Goal: Information Seeking & Learning: Stay updated

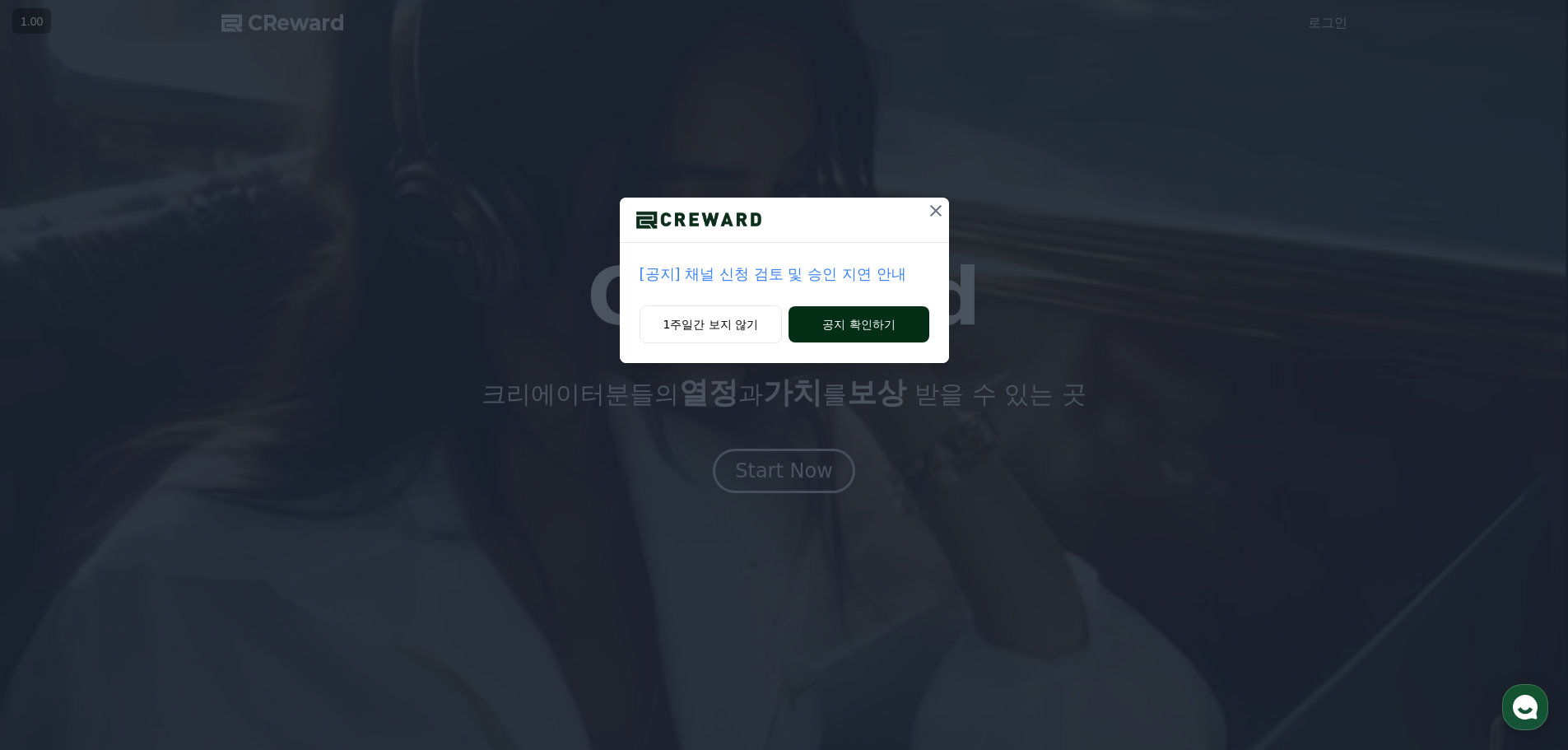
click at [867, 315] on button "공지 확인하기" at bounding box center [858, 323] width 140 height 36
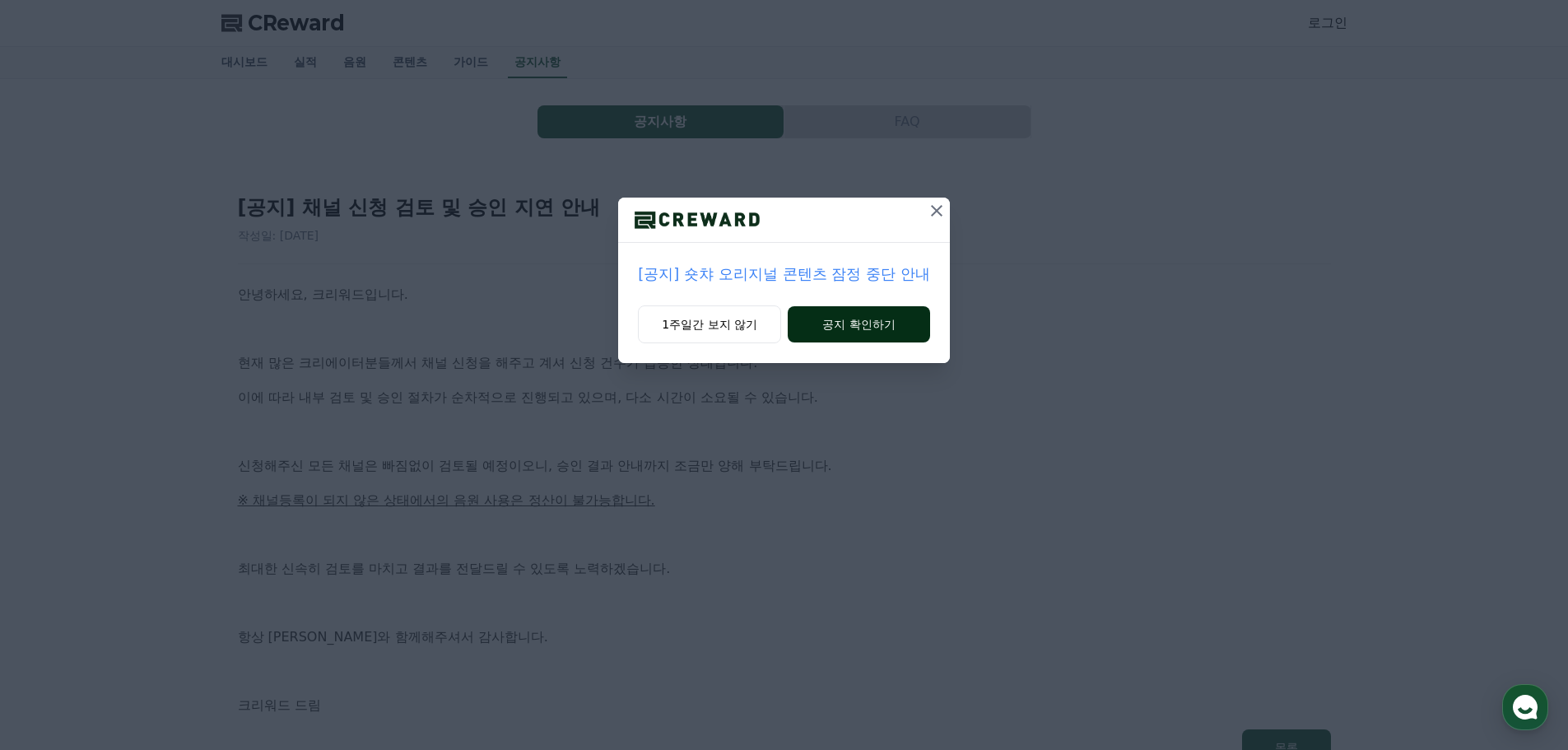
click at [856, 326] on button "공지 확인하기" at bounding box center [859, 323] width 142 height 36
